Goal: Information Seeking & Learning: Learn about a topic

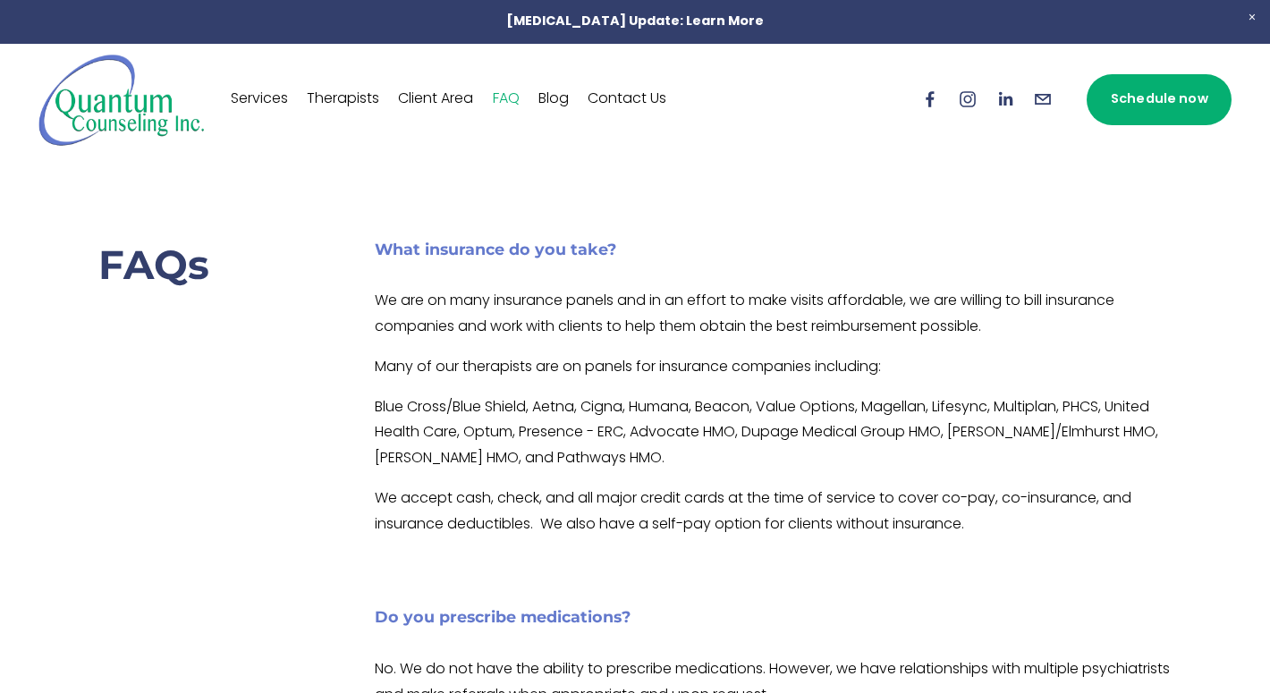
click at [329, 96] on link "Therapists" at bounding box center [343, 99] width 72 height 29
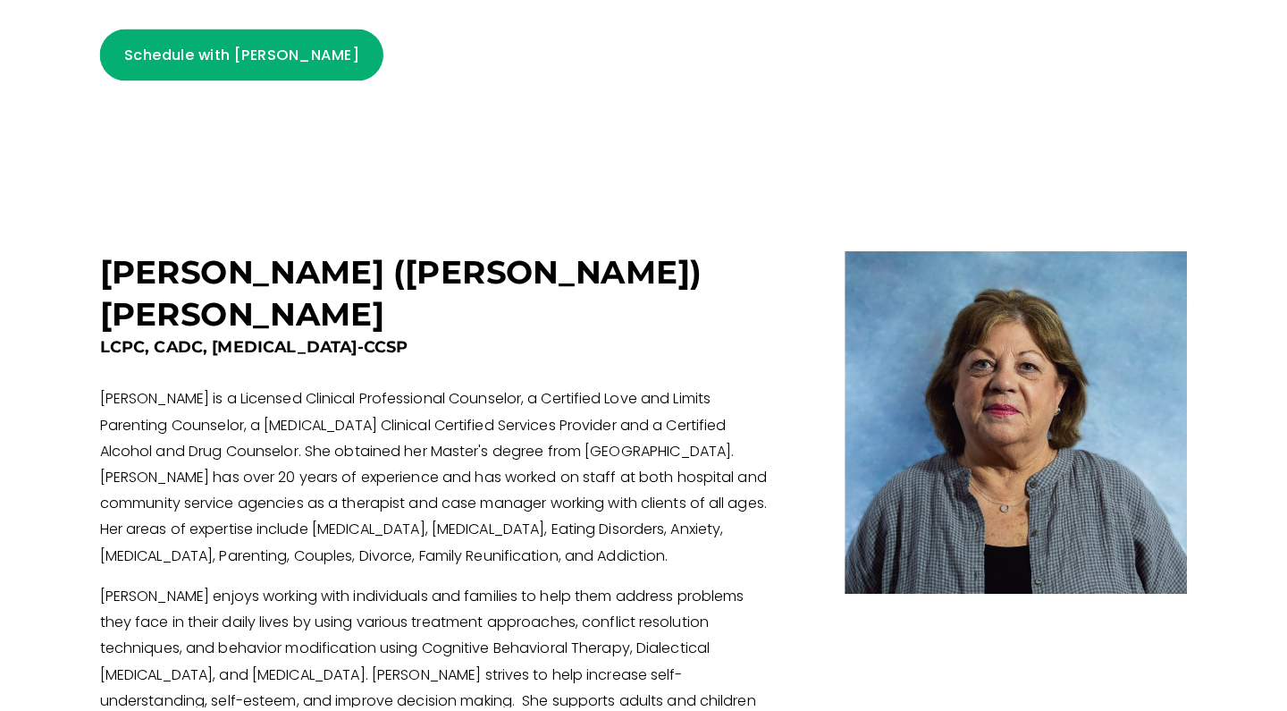
scroll to position [3565, 0]
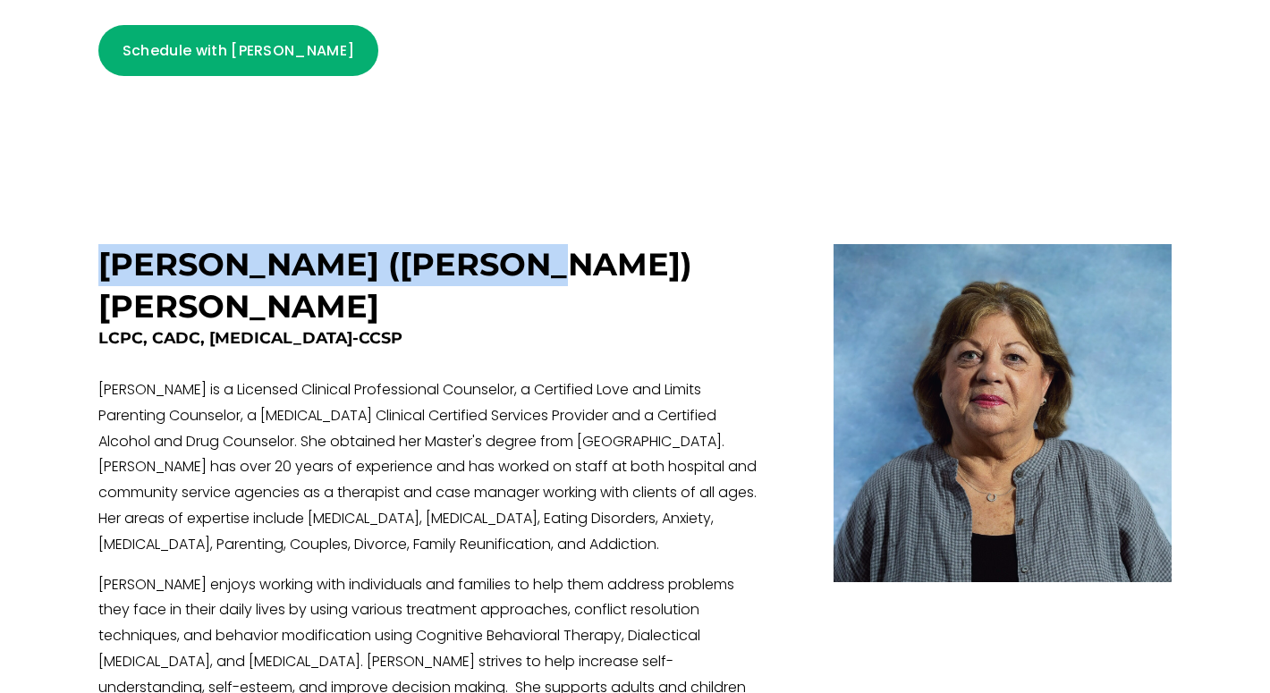
drag, startPoint x: 465, startPoint y: 144, endPoint x: 81, endPoint y: 141, distance: 383.5
click at [81, 160] on div "[PERSON_NAME] ([PERSON_NAME]) [PERSON_NAME] LCPC, CADC, [MEDICAL_DATA]-CCSP Sch…" at bounding box center [634, 579] width 1149 height 838
copy h3 "[PERSON_NAME] ([PERSON_NAME]) [PERSON_NAME]"
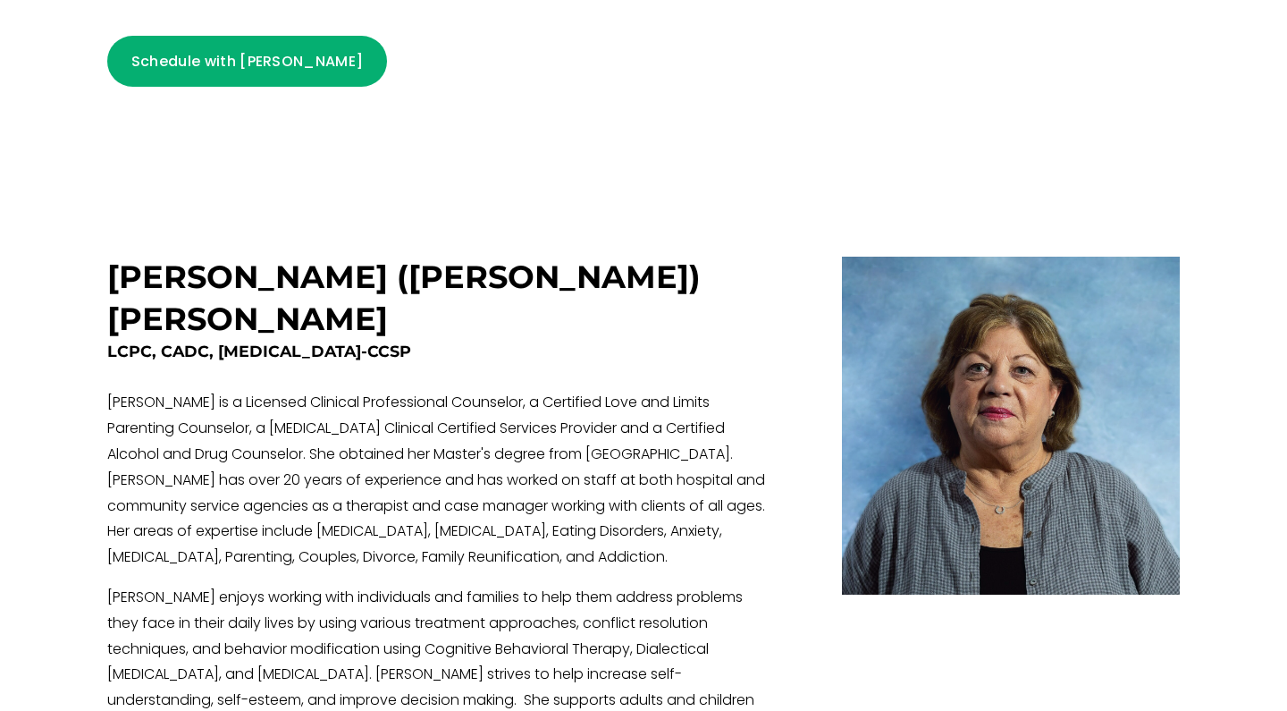
click at [362, 391] on p "[PERSON_NAME] is a Licensed Clinical Professional Counselor, a Certified Love a…" at bounding box center [437, 481] width 660 height 181
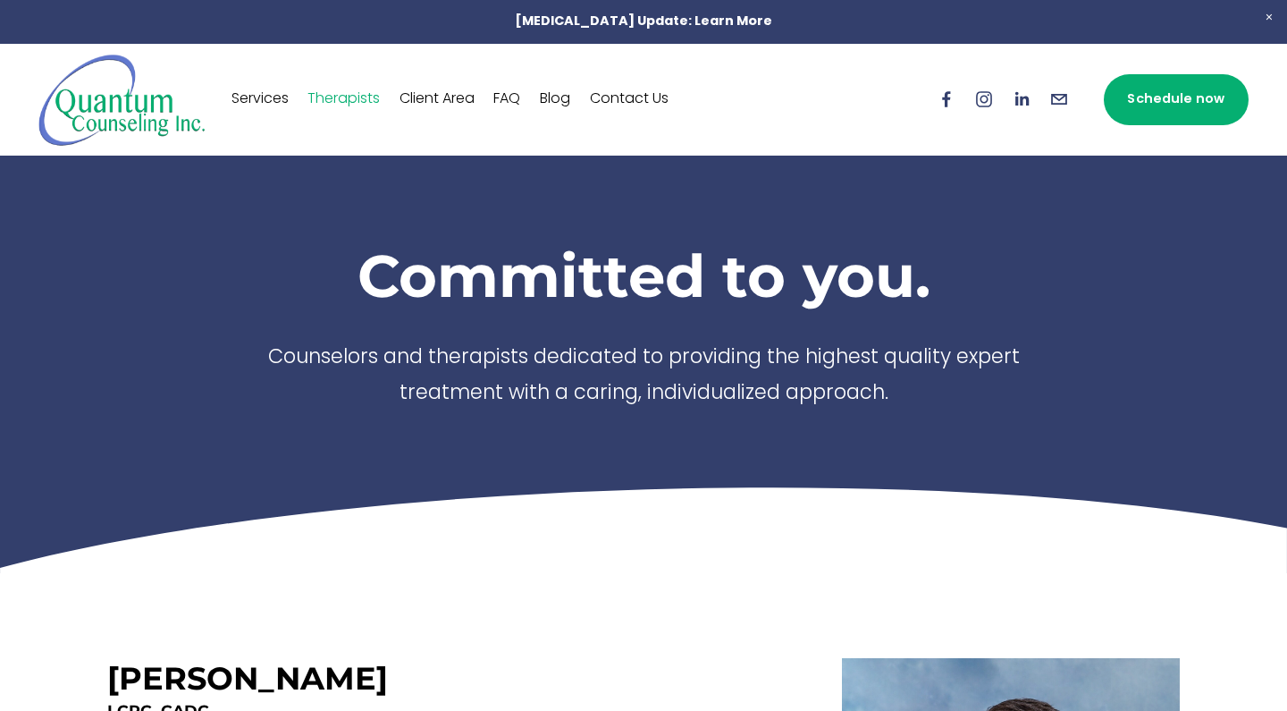
scroll to position [0, 0]
click at [707, 221] on div "Committed to you. Counselors and therapists dedicated to providing the highest …" at bounding box center [644, 364] width 1150 height 418
